Goal: Task Accomplishment & Management: Manage account settings

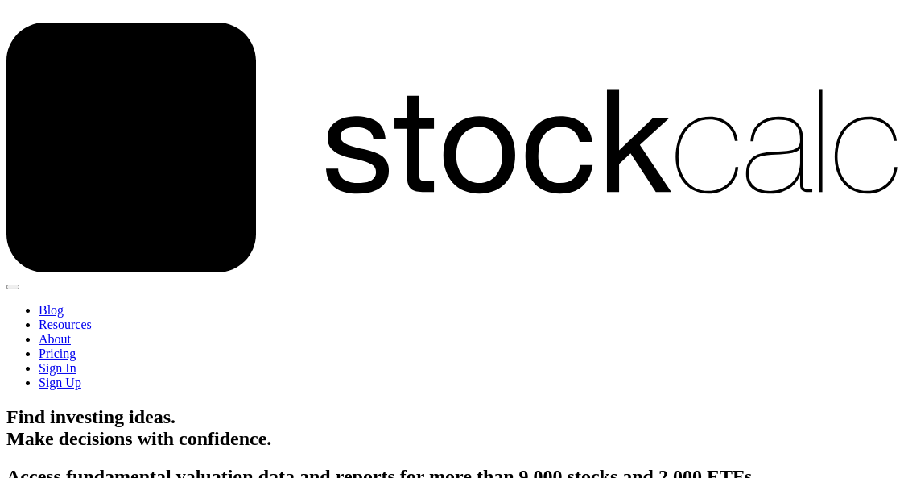
click at [77, 361] on link "Sign In" at bounding box center [58, 368] width 38 height 14
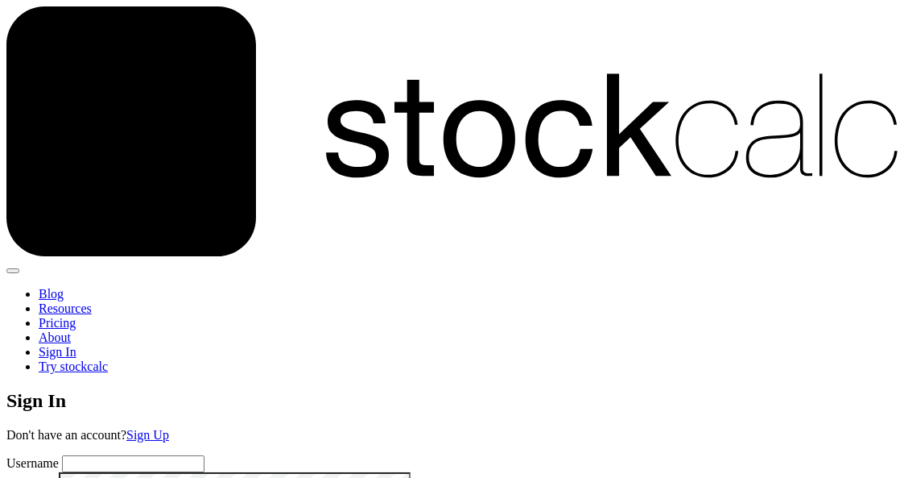
click at [187, 455] on input "text" at bounding box center [133, 463] width 143 height 17
type input "b"
type input "BrianD"
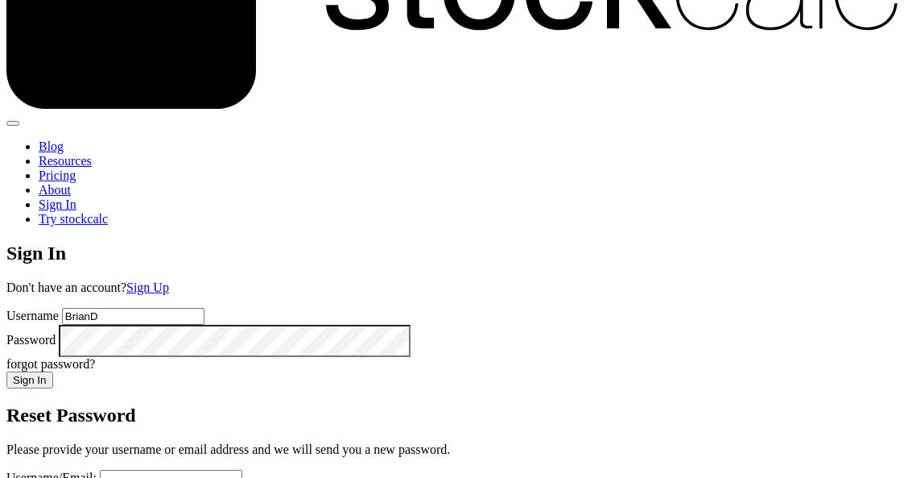
scroll to position [161, 0]
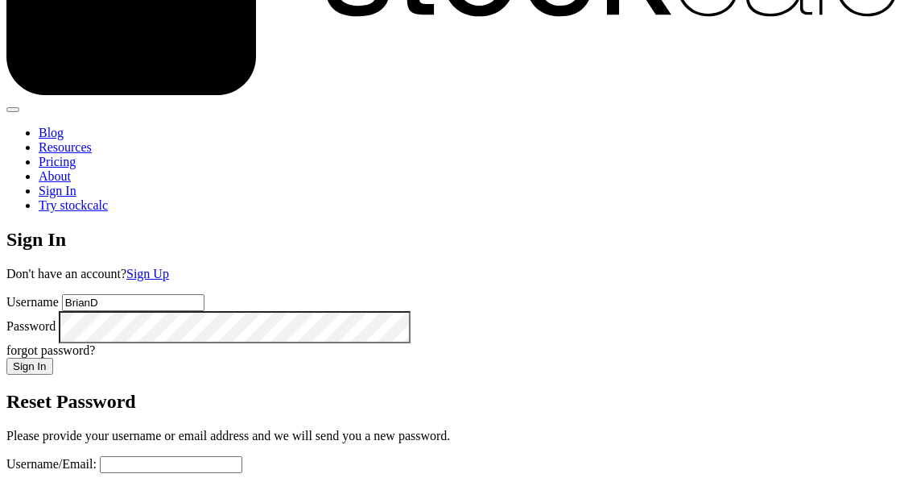
click at [53, 358] on button "Sign In" at bounding box center [29, 366] width 47 height 17
